Goal: Information Seeking & Learning: Learn about a topic

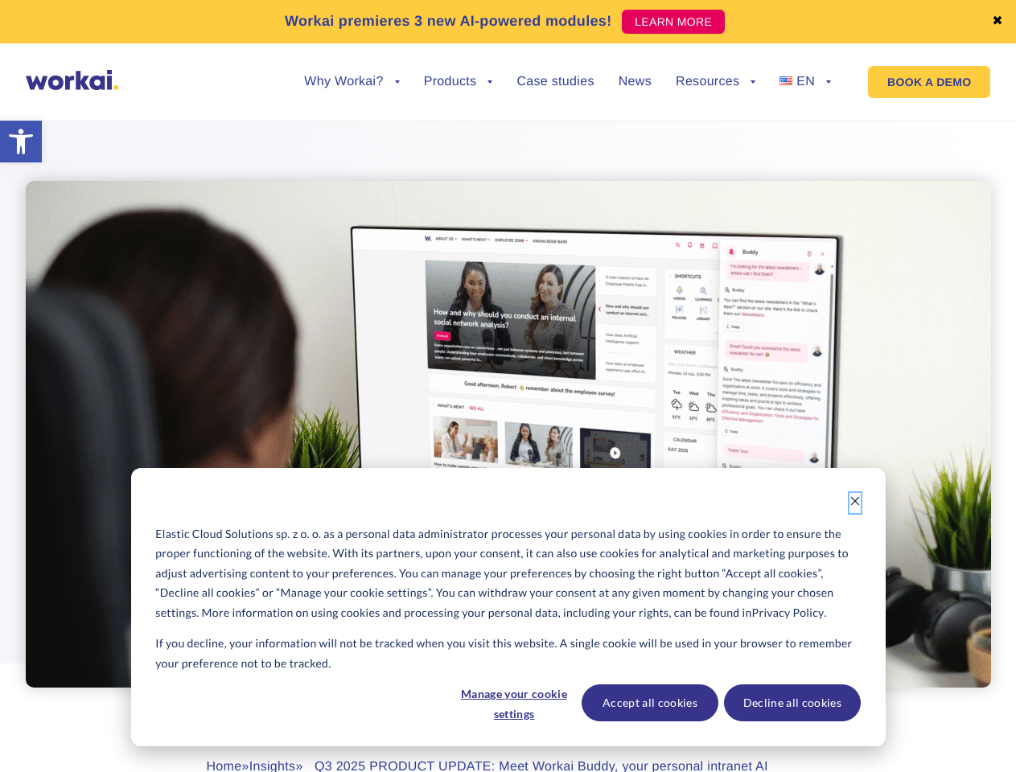
click at [855, 503] on icon "Dismiss cookie banner" at bounding box center [854, 501] width 11 height 11
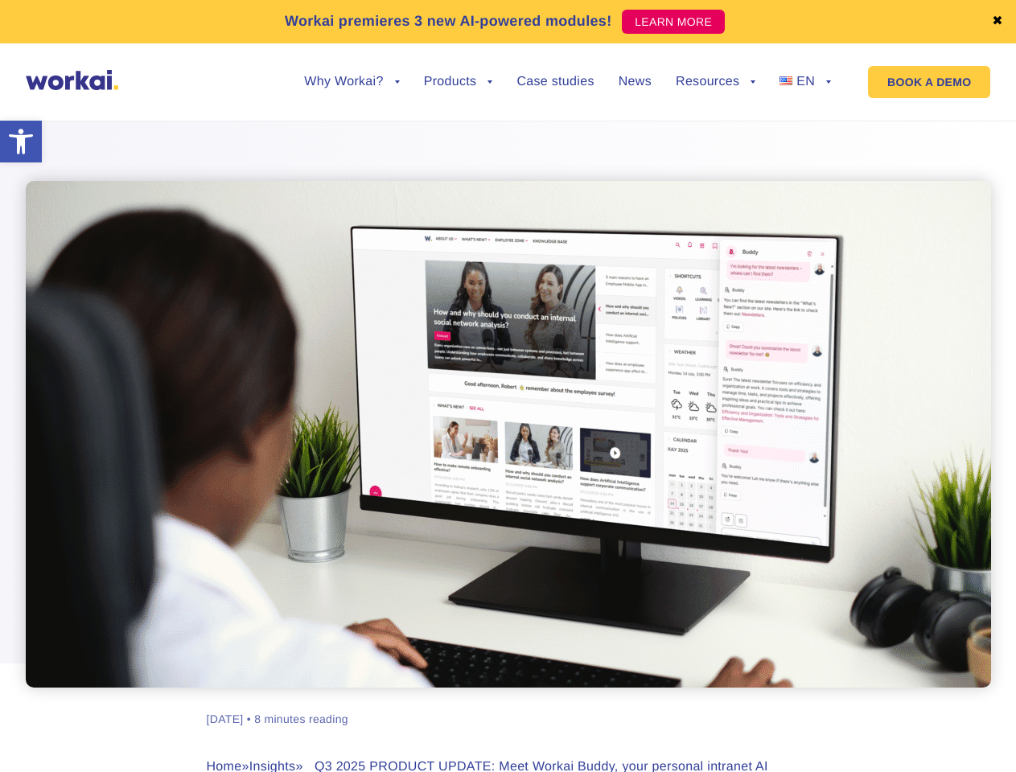
click at [513, 703] on div "[PERSON_NAME] [DATE] • 8 minutes reading Home » Insights » Q3 2025 PRODUCT UPDA…" at bounding box center [508, 491] width 893 height 781
click at [649, 703] on div "[PERSON_NAME] [DATE] • 8 minutes reading Home » Insights » Q3 2025 PRODUCT UPDA…" at bounding box center [508, 491] width 893 height 781
click at [792, 703] on div "[PERSON_NAME] [DATE] • 8 minutes reading Home » Insights » Q3 2025 PRODUCT UPDA…" at bounding box center [508, 491] width 893 height 781
click at [997, 22] on link "✖" at bounding box center [997, 21] width 11 height 13
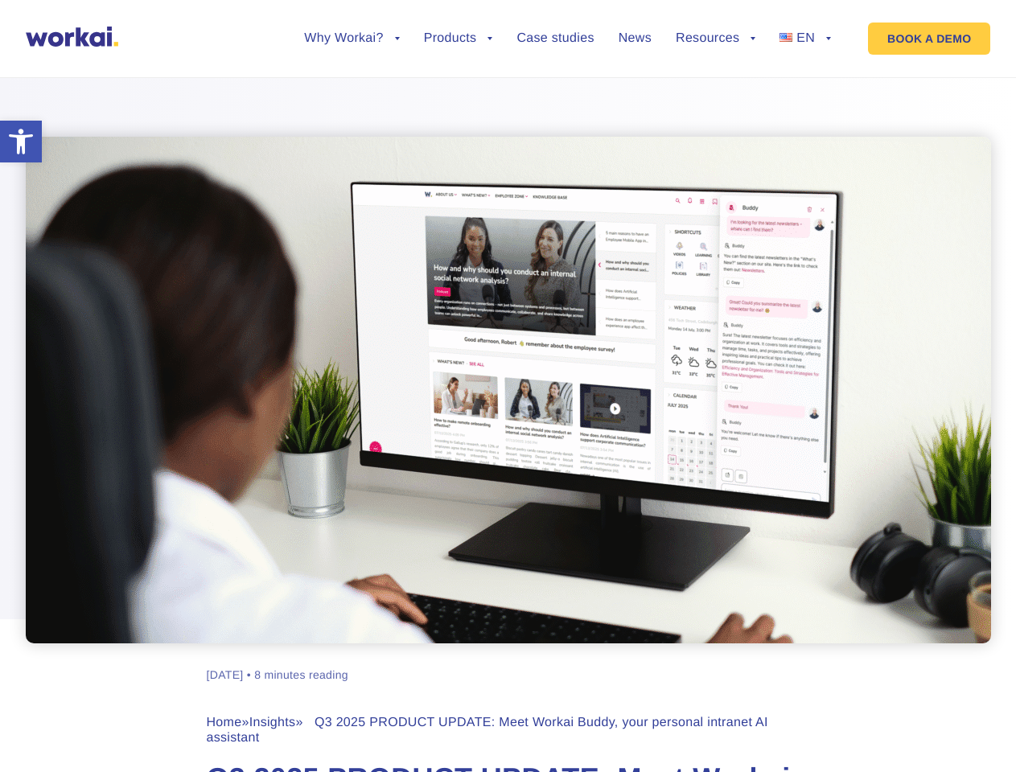
click at [352, 94] on div at bounding box center [508, 349] width 1016 height 587
click at [352, 82] on div at bounding box center [508, 349] width 1016 height 587
click at [459, 94] on div at bounding box center [508, 349] width 1016 height 587
click at [715, 94] on div at bounding box center [508, 349] width 1016 height 587
click at [715, 82] on div at bounding box center [508, 349] width 1016 height 587
